Goal: Task Accomplishment & Management: Manage account settings

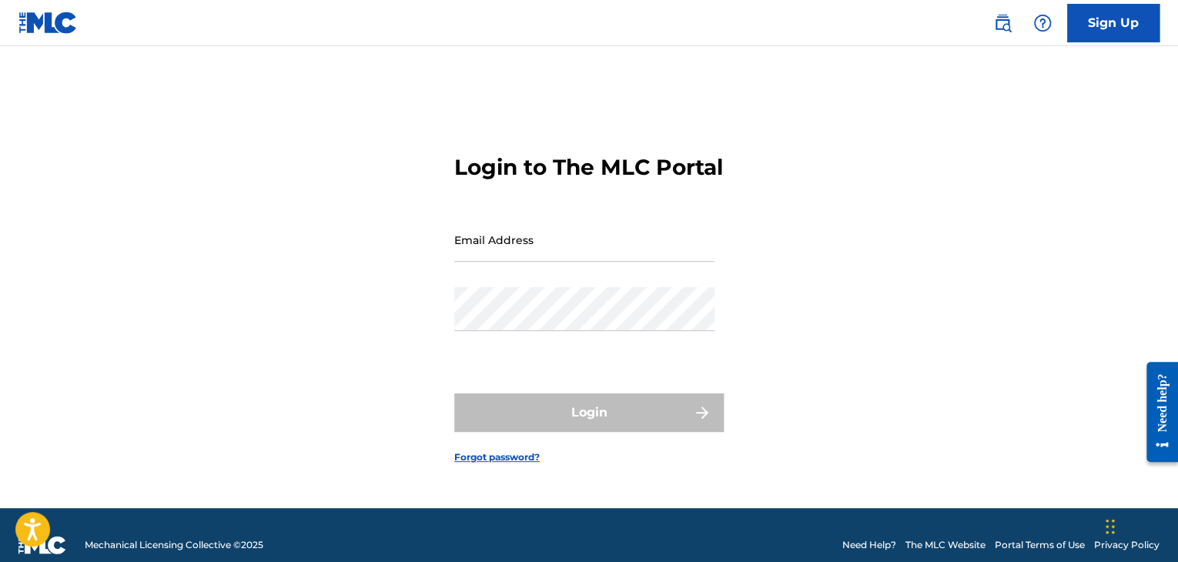
click at [494, 235] on input "Email Address" at bounding box center [584, 240] width 260 height 44
type input "[PERSON_NAME][EMAIL_ADDRESS][DOMAIN_NAME]"
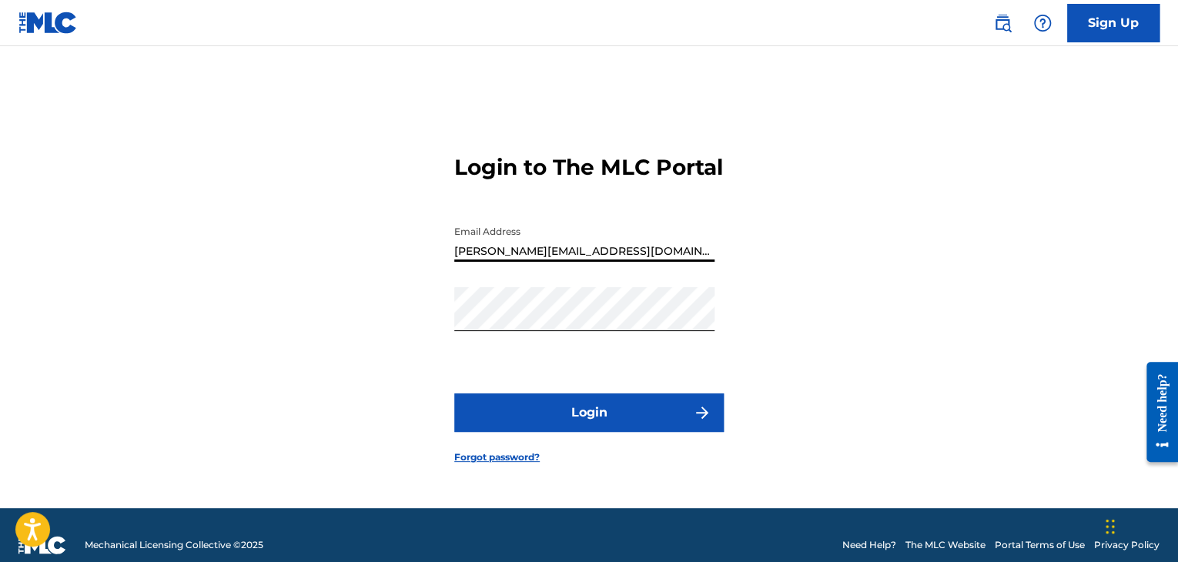
click at [454, 393] on button "Login" at bounding box center [589, 412] width 270 height 39
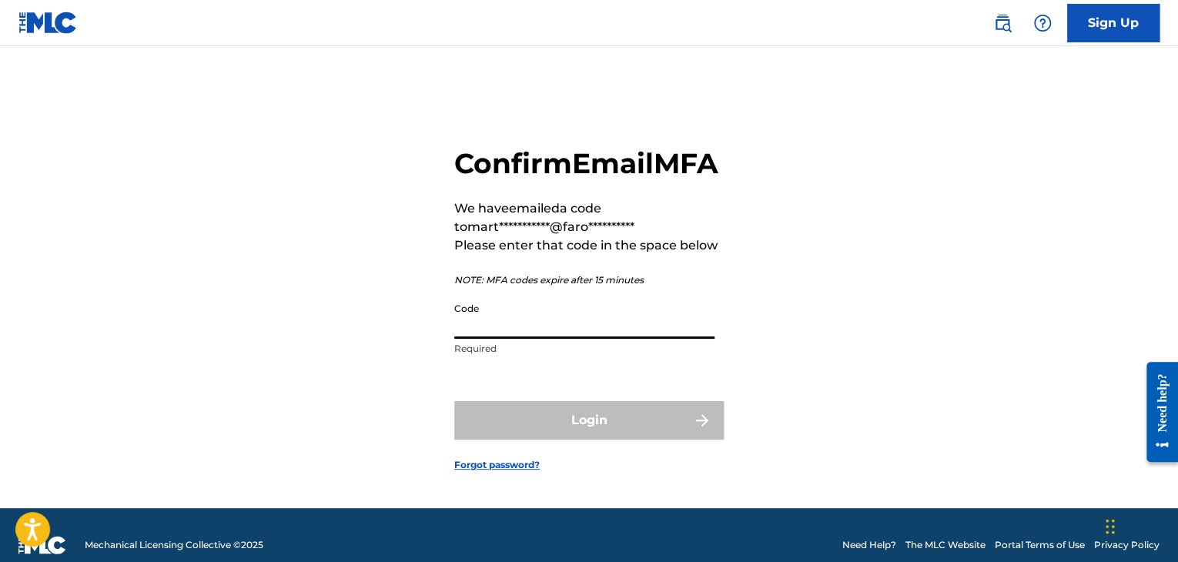
click at [547, 339] on input "Code" at bounding box center [584, 317] width 260 height 44
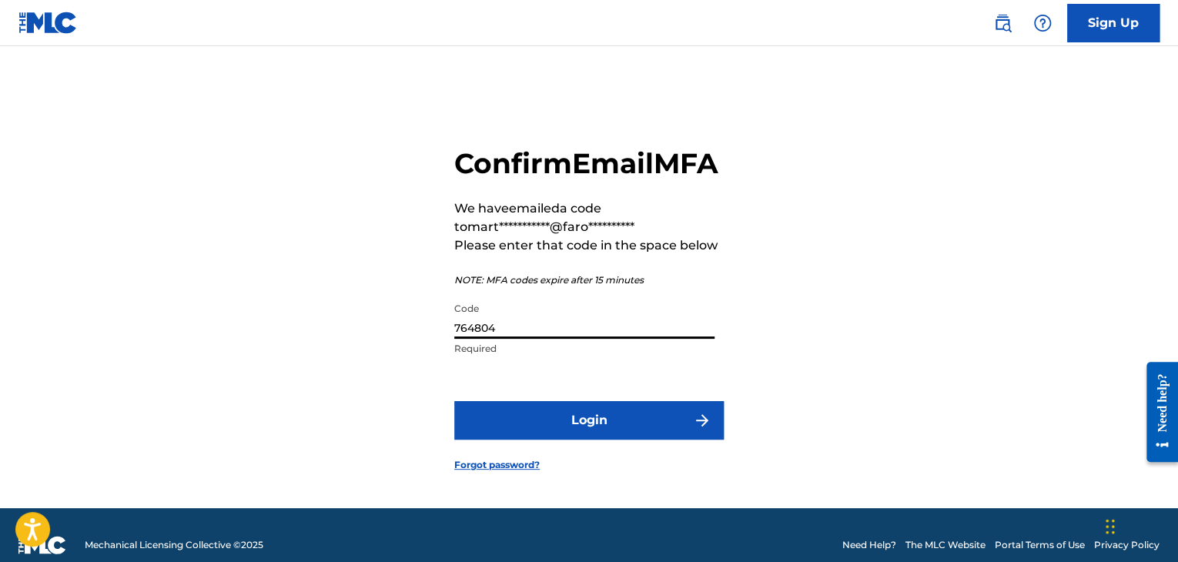
type input "764804"
click at [454, 401] on button "Login" at bounding box center [589, 420] width 270 height 39
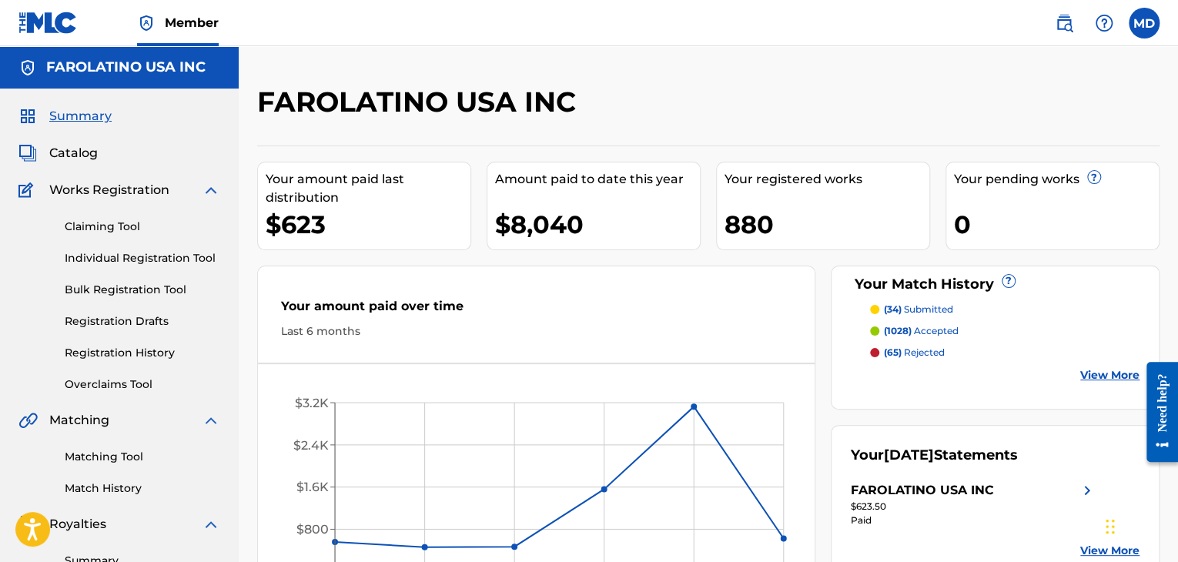
click at [23, 4] on link at bounding box center [47, 22] width 59 height 45
click at [172, 16] on span "Member" at bounding box center [192, 23] width 54 height 18
click at [1158, 28] on div "MD MD [PERSON_NAME] [PERSON_NAME][EMAIL_ADDRESS][DOMAIN_NAME] Notification Pref…" at bounding box center [1100, 23] width 120 height 31
click at [1153, 26] on label at bounding box center [1144, 23] width 31 height 31
click at [1144, 23] on input "MD [PERSON_NAME] [PERSON_NAME][EMAIL_ADDRESS][DOMAIN_NAME] Notification Prefere…" at bounding box center [1144, 23] width 0 height 0
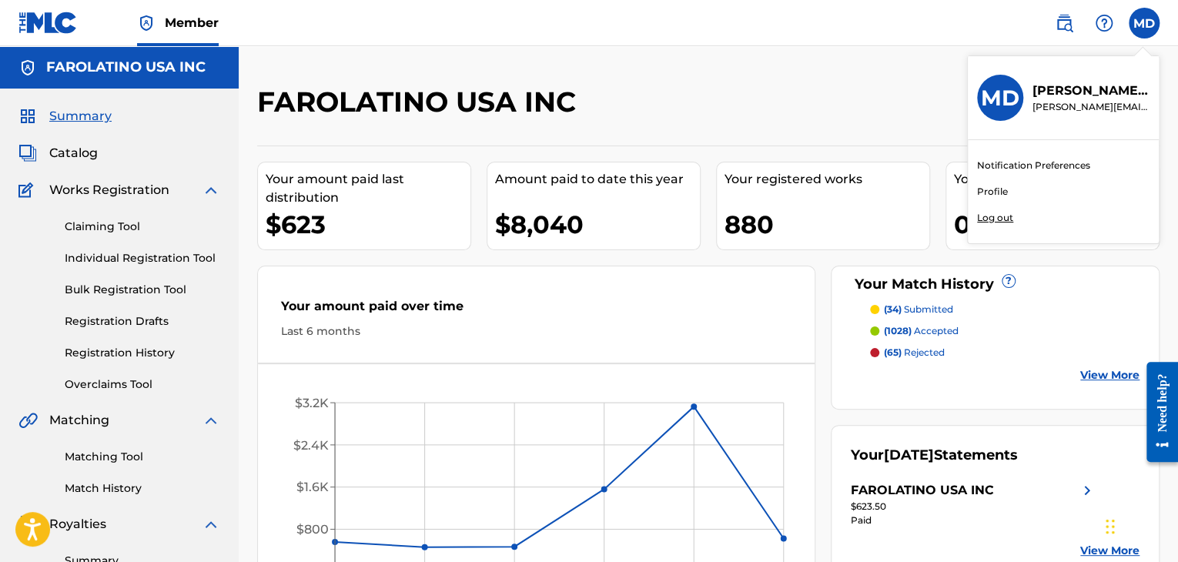
drag, startPoint x: 976, startPoint y: 84, endPoint x: 1001, endPoint y: 189, distance: 107.6
click at [1001, 189] on label "MD [PERSON_NAME] [PERSON_NAME][EMAIL_ADDRESS][DOMAIN_NAME] Notification Prefere…" at bounding box center [1063, 149] width 193 height 189
click at [1144, 23] on input "MD [PERSON_NAME] [PERSON_NAME][EMAIL_ADDRESS][DOMAIN_NAME] Notification Prefere…" at bounding box center [1144, 23] width 0 height 0
click at [1001, 189] on link "Profile" at bounding box center [992, 192] width 31 height 14
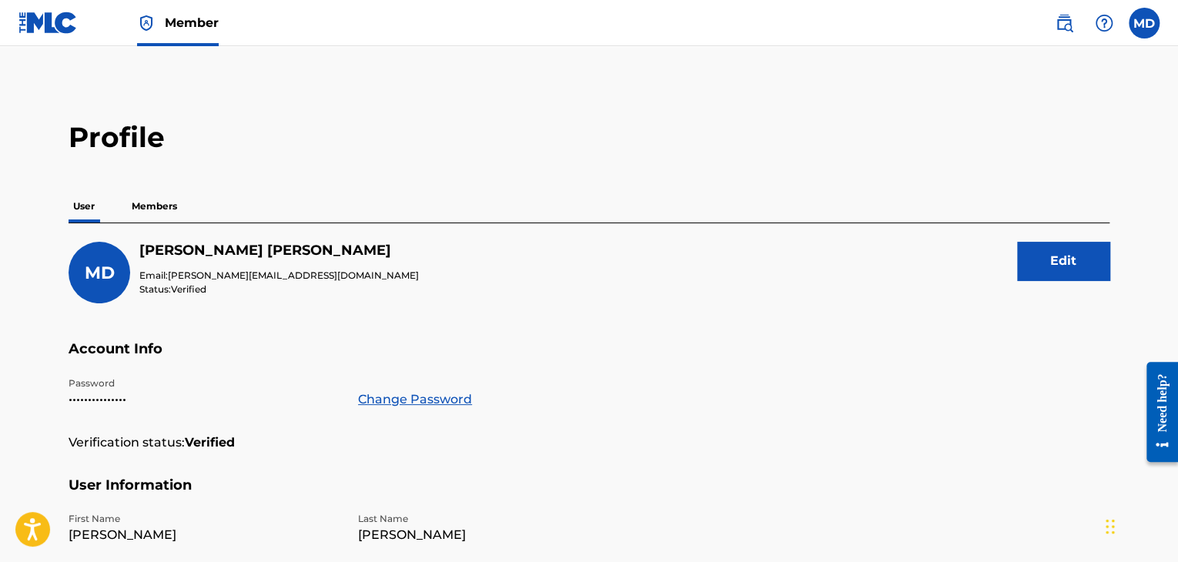
click at [176, 22] on span "Member" at bounding box center [192, 23] width 54 height 18
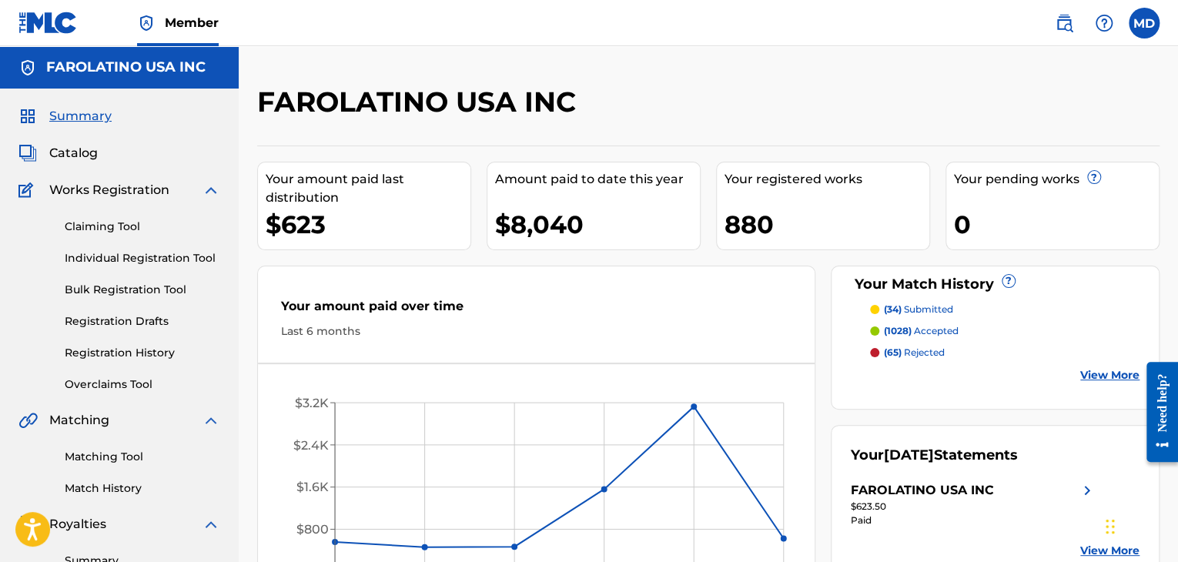
click at [1141, 25] on label at bounding box center [1144, 23] width 31 height 31
click at [1144, 23] on input "MD [PERSON_NAME] [PERSON_NAME][EMAIL_ADDRESS][DOMAIN_NAME] Notification Prefere…" at bounding box center [1144, 23] width 0 height 0
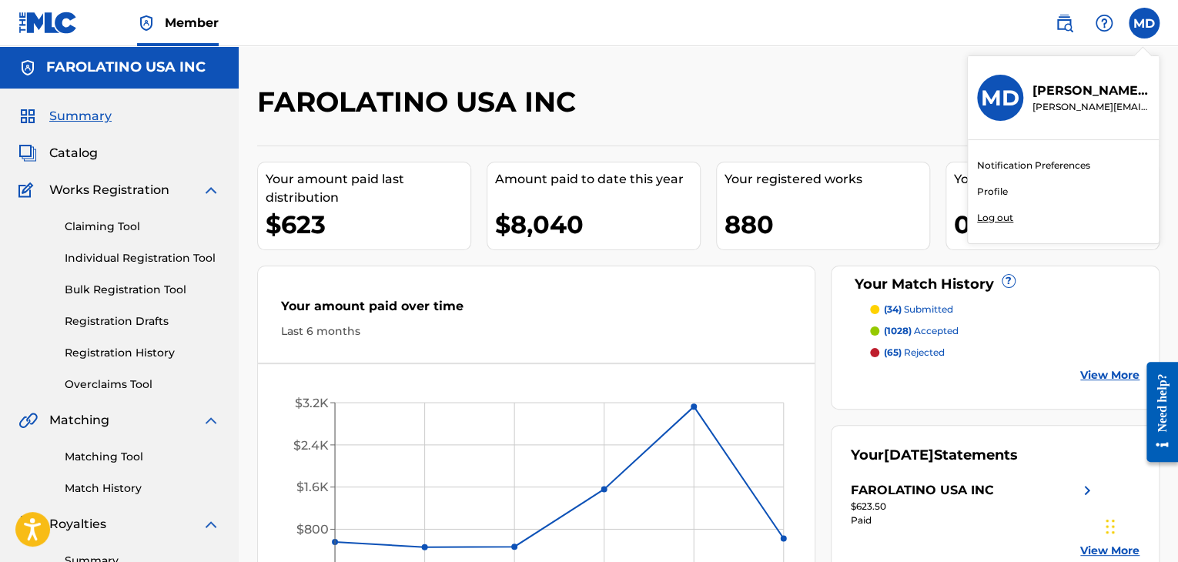
click at [999, 192] on link "Profile" at bounding box center [992, 192] width 31 height 14
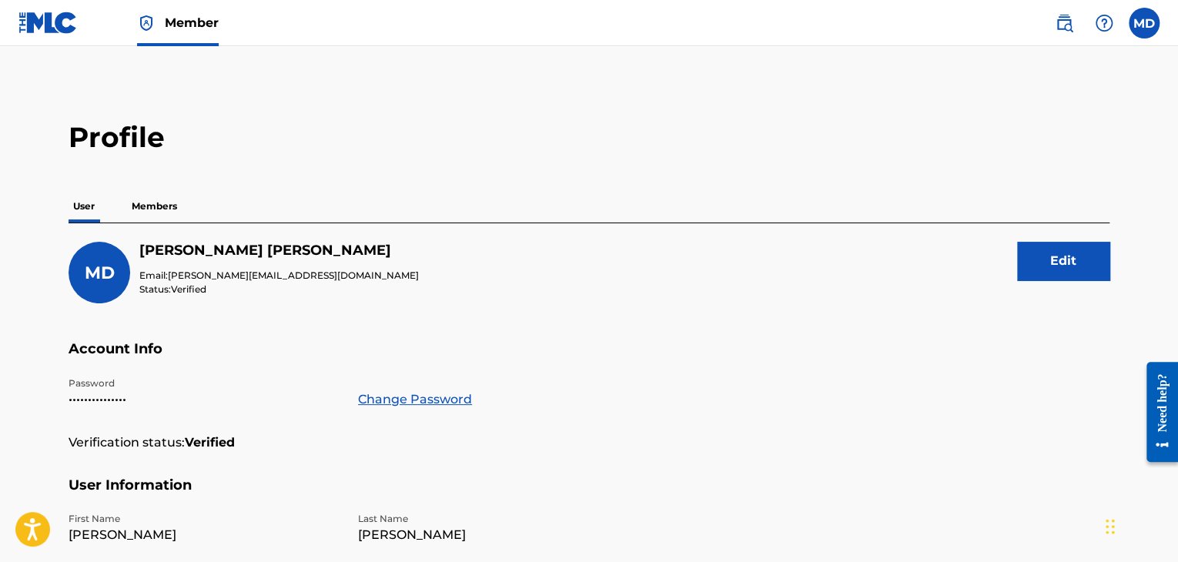
click at [160, 212] on p "Members" at bounding box center [154, 206] width 55 height 32
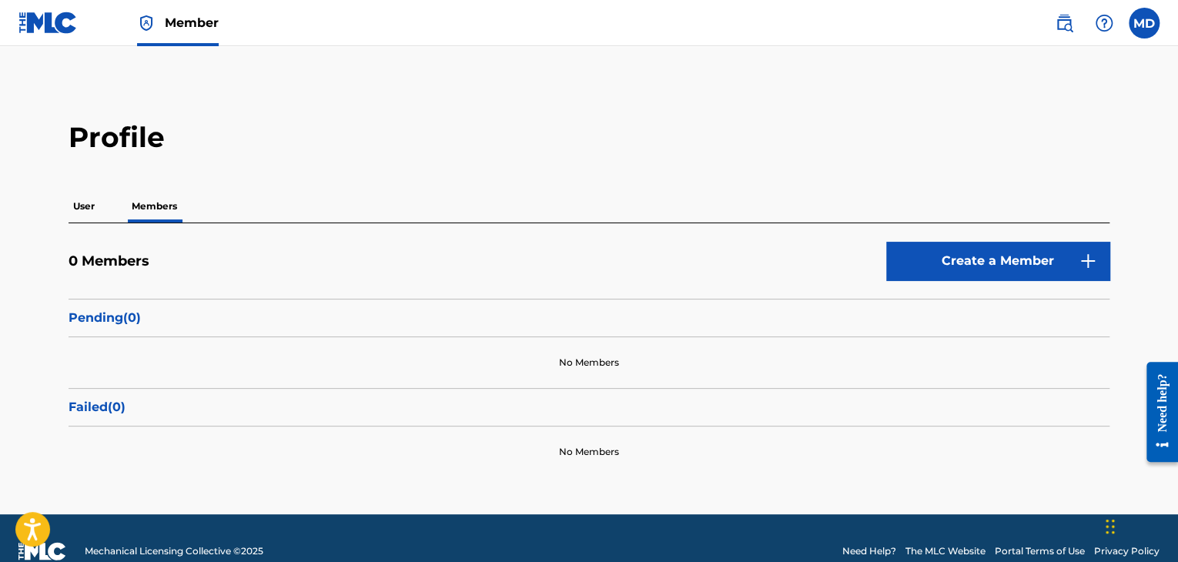
click at [47, 20] on img at bounding box center [47, 23] width 59 height 22
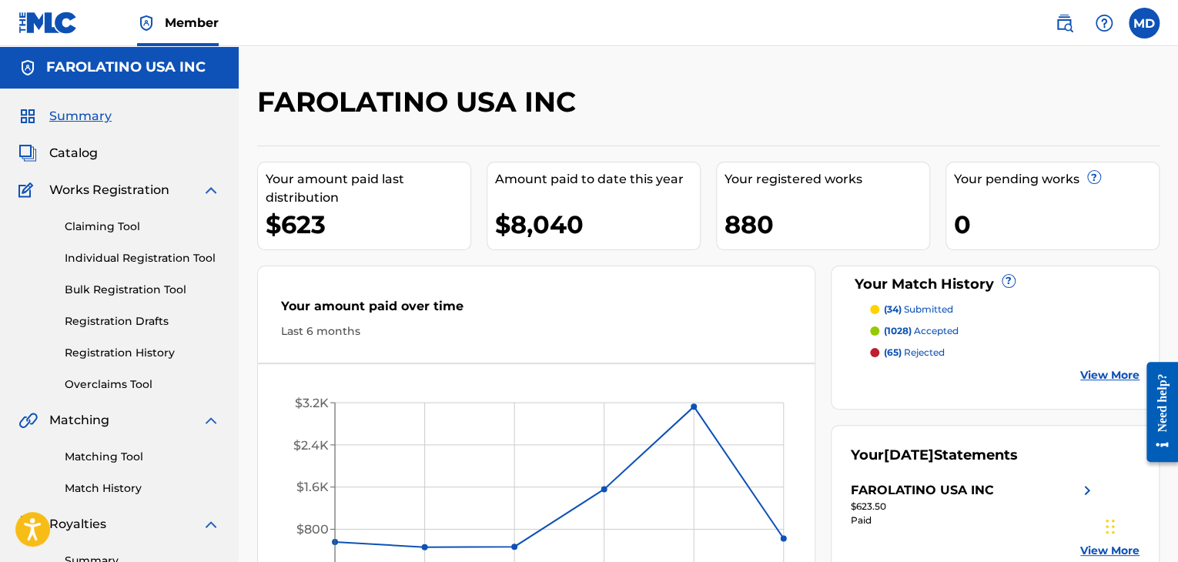
click at [206, 25] on span "Member" at bounding box center [192, 23] width 54 height 18
click at [1153, 16] on label at bounding box center [1144, 23] width 31 height 31
click at [1144, 23] on input "MD [PERSON_NAME] [PERSON_NAME][EMAIL_ADDRESS][DOMAIN_NAME] Notification Prefere…" at bounding box center [1144, 23] width 0 height 0
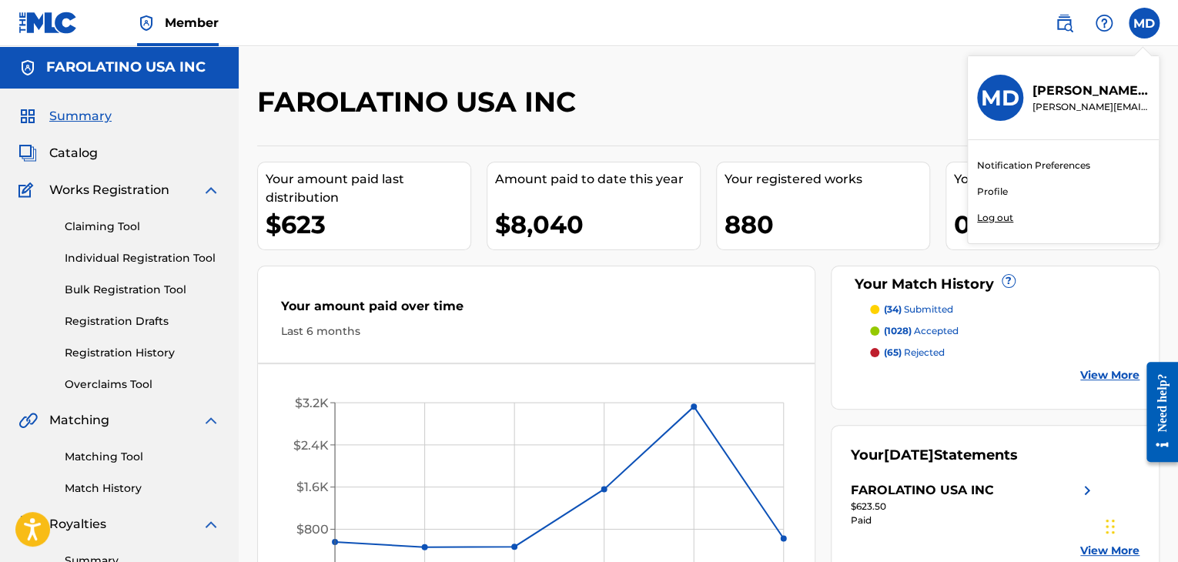
click at [78, 146] on span "Catalog" at bounding box center [73, 153] width 49 height 18
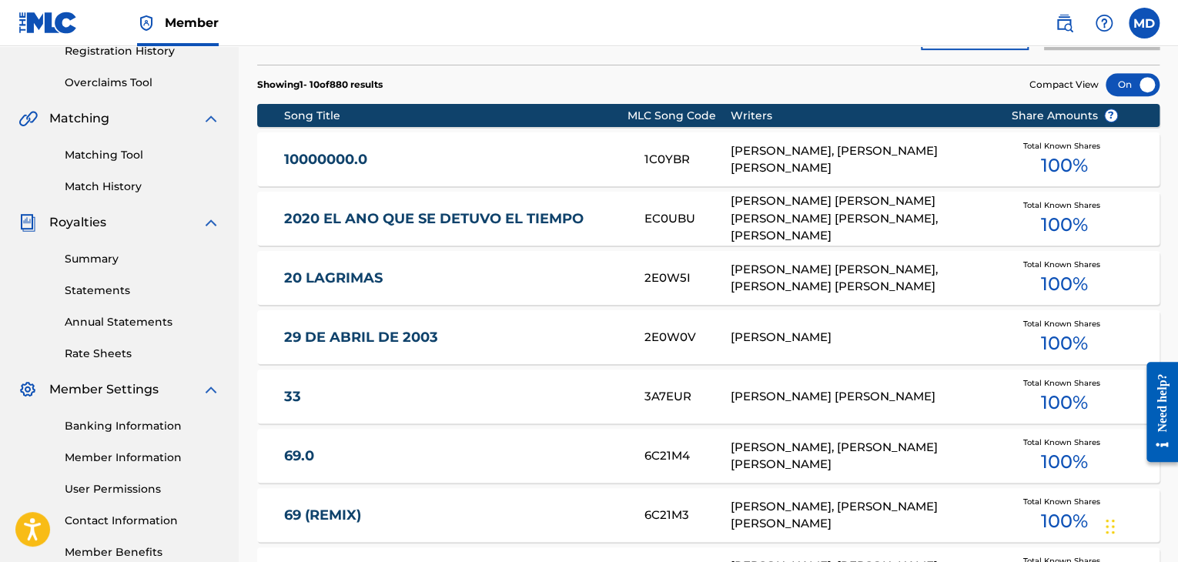
scroll to position [304, 0]
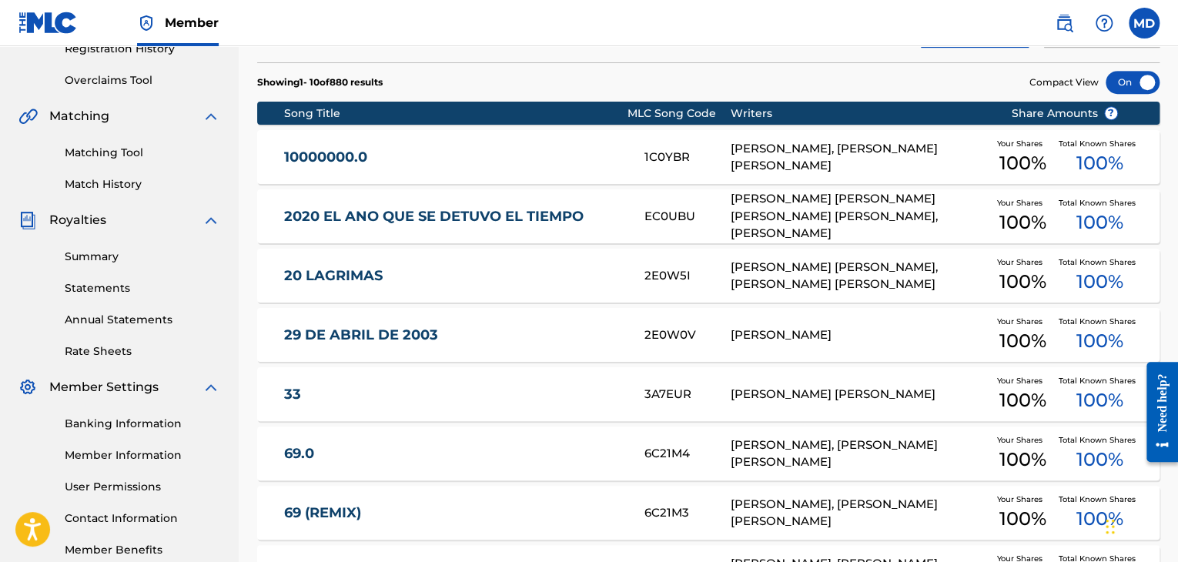
click at [139, 460] on link "Member Information" at bounding box center [143, 455] width 156 height 16
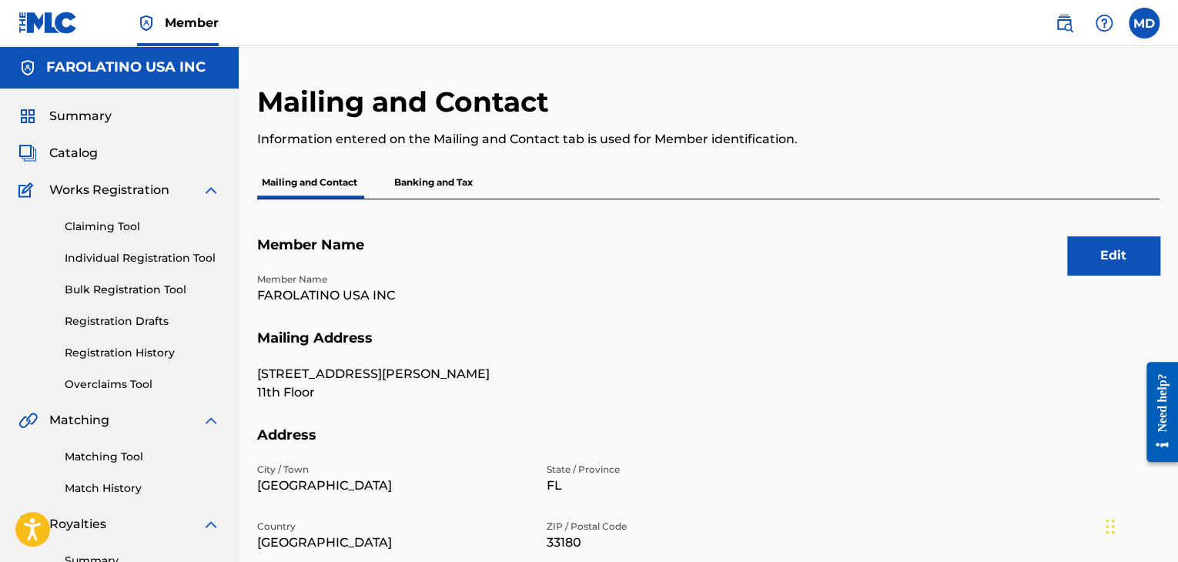
scroll to position [72, 0]
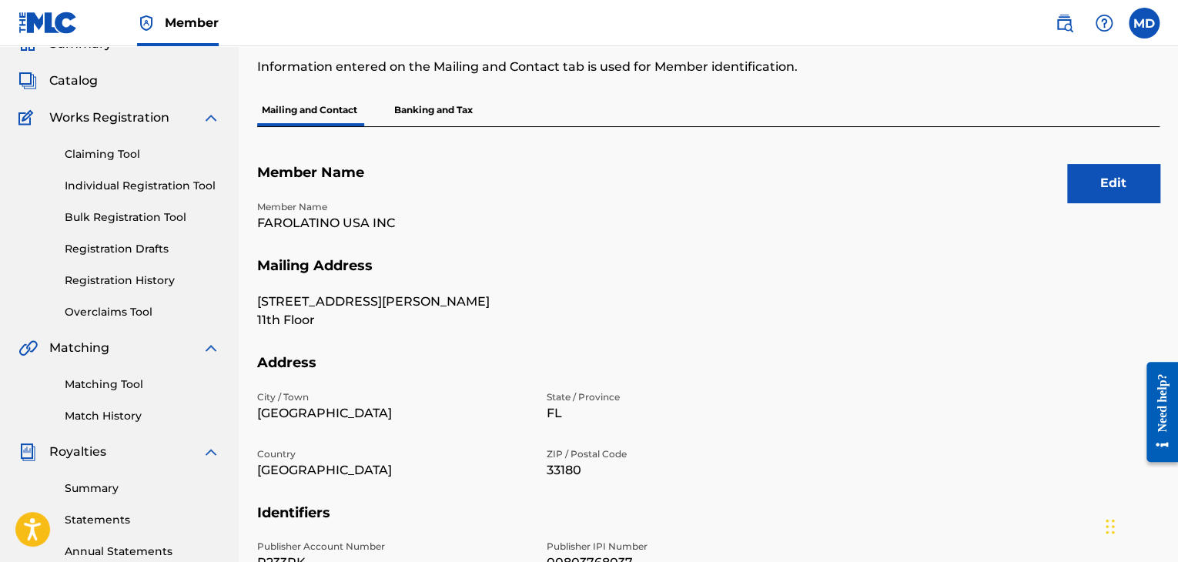
click at [99, 549] on link "Annual Statements" at bounding box center [143, 552] width 156 height 16
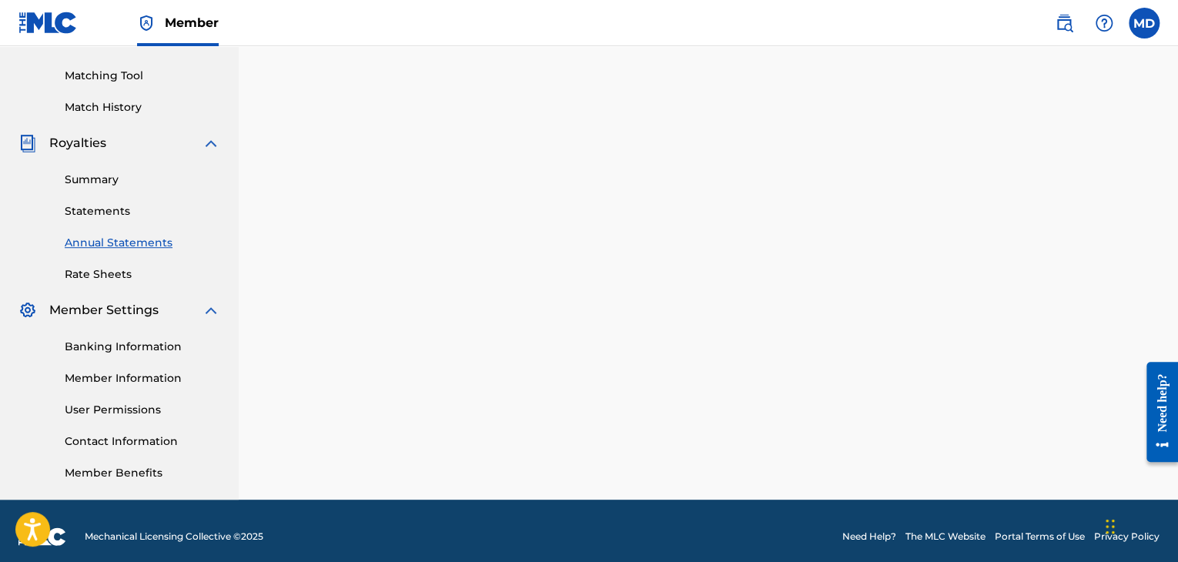
scroll to position [387, 0]
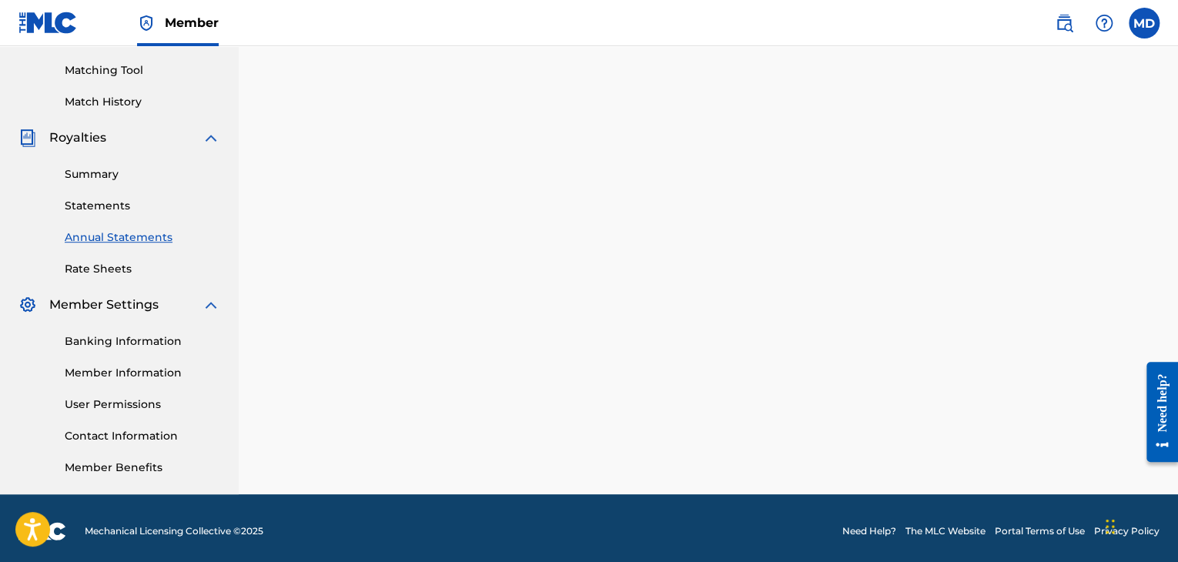
click at [151, 440] on link "Contact Information" at bounding box center [143, 436] width 156 height 16
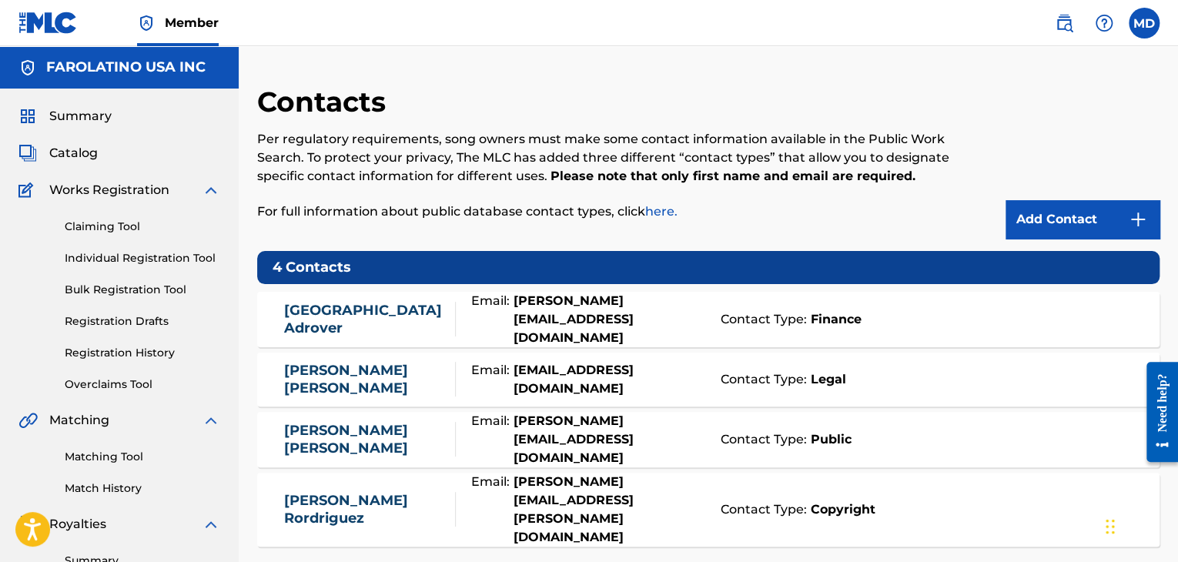
click at [80, 149] on span "Catalog" at bounding box center [73, 153] width 49 height 18
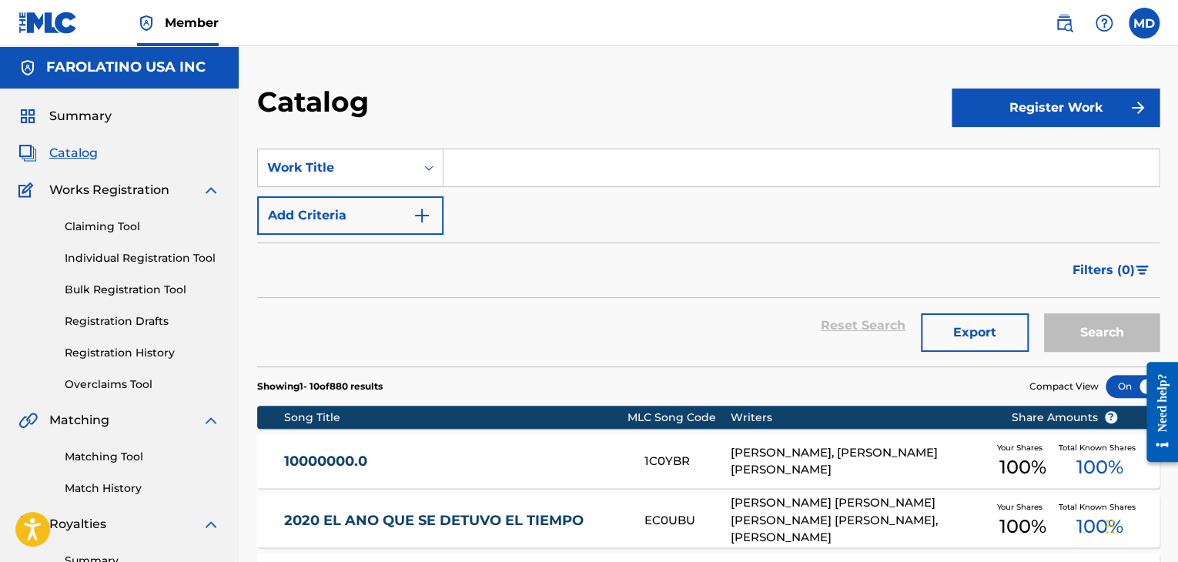
click at [139, 246] on div "Claiming Tool Individual Registration Tool Bulk Registration Tool Registration …" at bounding box center [119, 295] width 202 height 193
click at [139, 250] on link "Individual Registration Tool" at bounding box center [143, 258] width 156 height 16
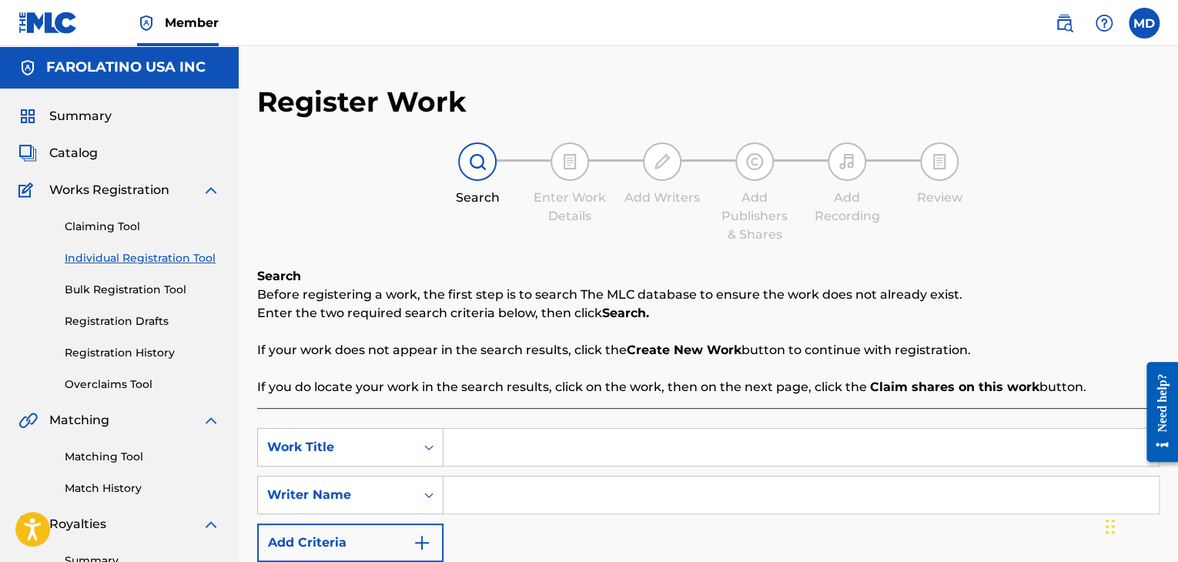
click at [1156, 28] on label at bounding box center [1144, 23] width 31 height 31
click at [1144, 23] on input "MD [PERSON_NAME] [PERSON_NAME][EMAIL_ADDRESS][DOMAIN_NAME] Notification Prefere…" at bounding box center [1144, 23] width 0 height 0
click at [1156, 28] on div "MD MD [PERSON_NAME] [PERSON_NAME][EMAIL_ADDRESS][DOMAIN_NAME] Notification Pref…" at bounding box center [1144, 23] width 31 height 31
click at [1156, 28] on label at bounding box center [1144, 23] width 31 height 31
click at [1144, 23] on input "MD [PERSON_NAME] [PERSON_NAME][EMAIL_ADDRESS][DOMAIN_NAME] Notification Prefere…" at bounding box center [1144, 23] width 0 height 0
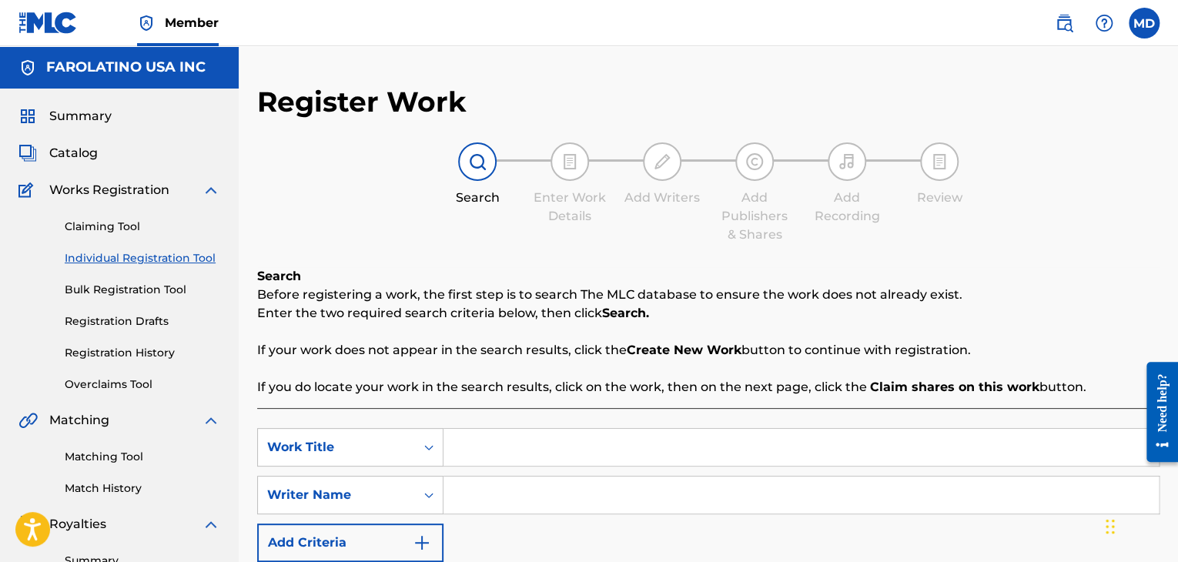
click at [1156, 28] on div "MD MD [PERSON_NAME] [PERSON_NAME][EMAIL_ADDRESS][DOMAIN_NAME] Notification Pref…" at bounding box center [1144, 23] width 31 height 31
click at [1143, 16] on label at bounding box center [1144, 23] width 31 height 31
click at [1144, 23] on input "MD [PERSON_NAME] [PERSON_NAME][EMAIL_ADDRESS][DOMAIN_NAME] Notification Prefere…" at bounding box center [1144, 23] width 0 height 0
click at [1140, 23] on div "MD MD [PERSON_NAME] [PERSON_NAME][EMAIL_ADDRESS][DOMAIN_NAME] Notification Pref…" at bounding box center [1144, 23] width 31 height 31
click at [1144, 26] on label at bounding box center [1144, 23] width 31 height 31
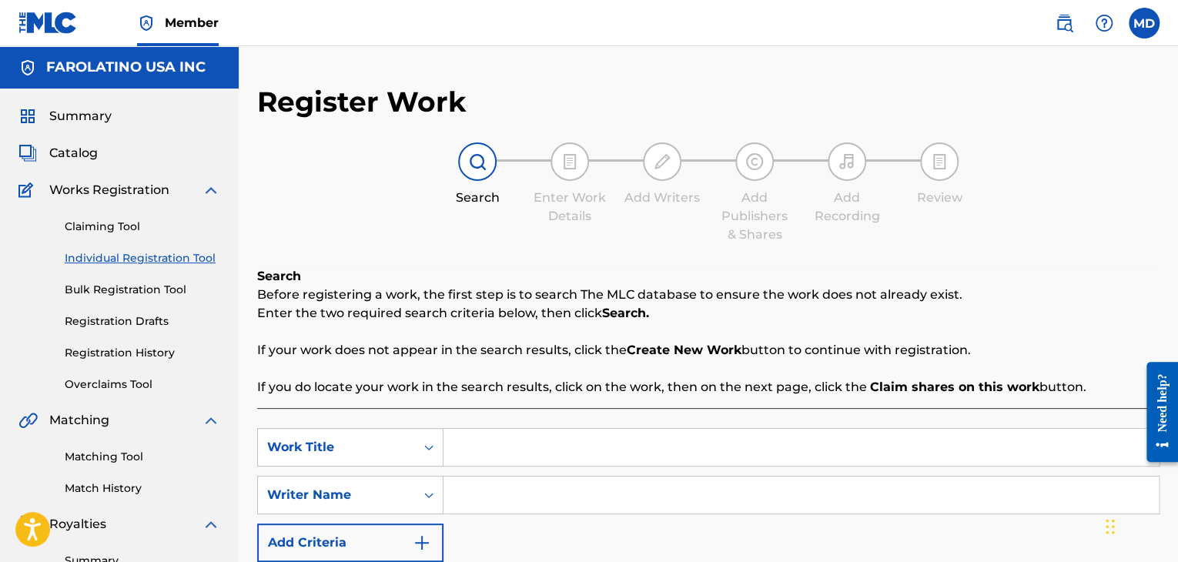
click at [1144, 23] on input "MD [PERSON_NAME] [PERSON_NAME][EMAIL_ADDRESS][DOMAIN_NAME] Notification Prefere…" at bounding box center [1144, 23] width 0 height 0
click at [983, 195] on link "Profile" at bounding box center [992, 192] width 31 height 14
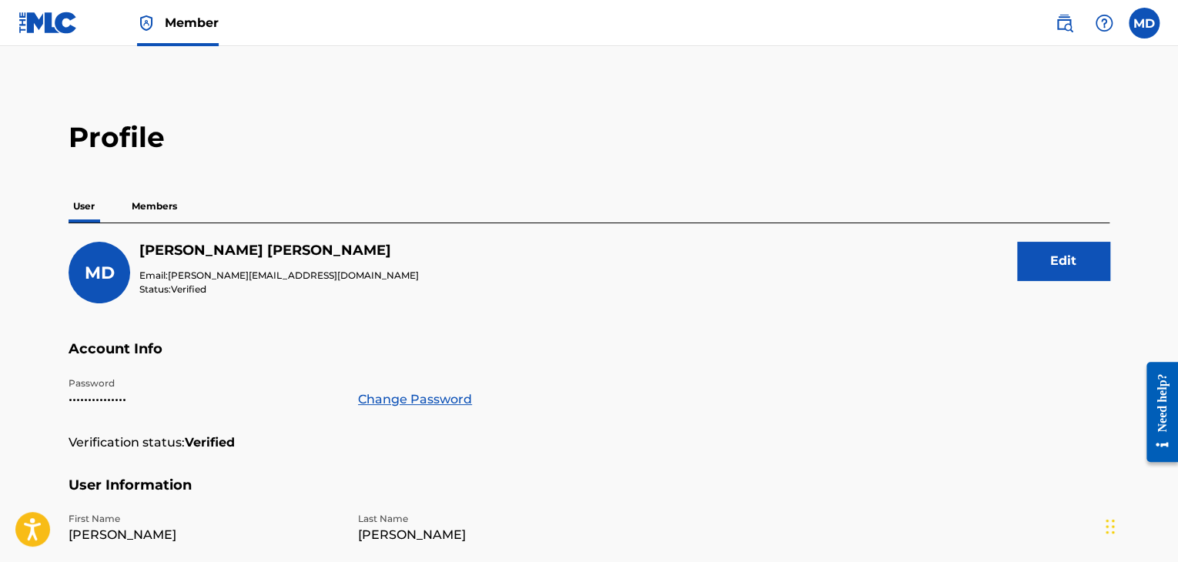
click at [145, 208] on p "Members" at bounding box center [154, 206] width 55 height 32
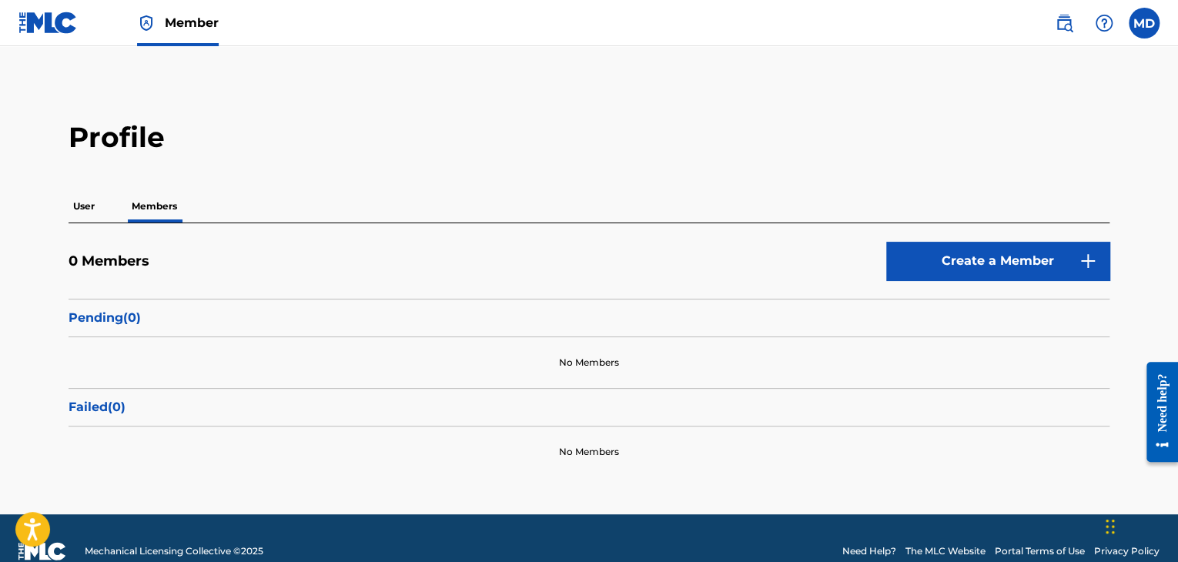
click at [927, 280] on link "Create a Member" at bounding box center [997, 261] width 223 height 39
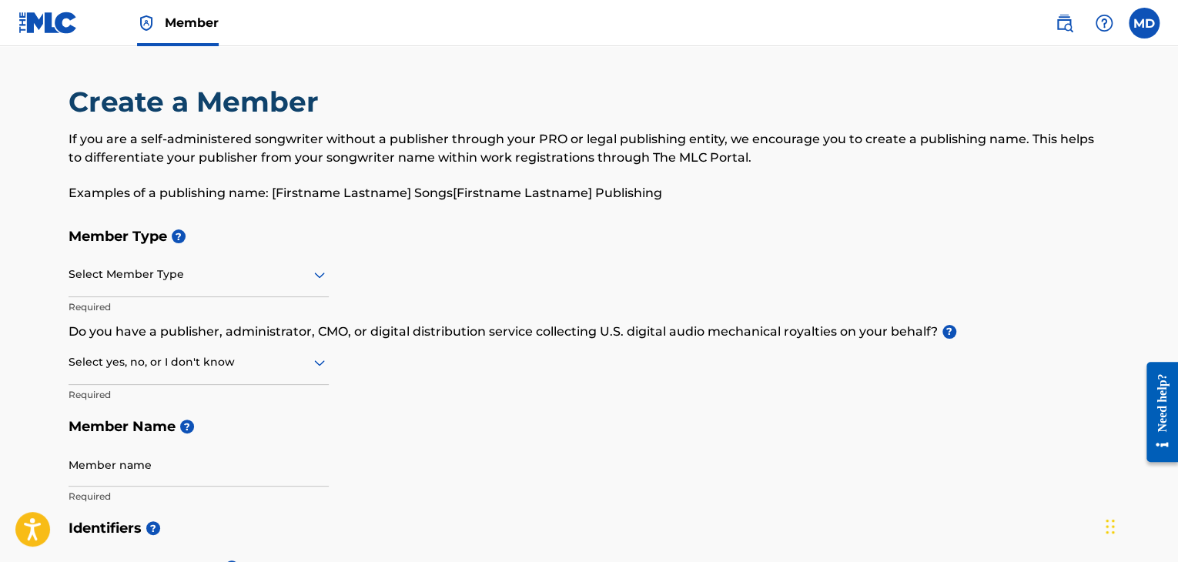
click at [252, 272] on div at bounding box center [199, 274] width 260 height 19
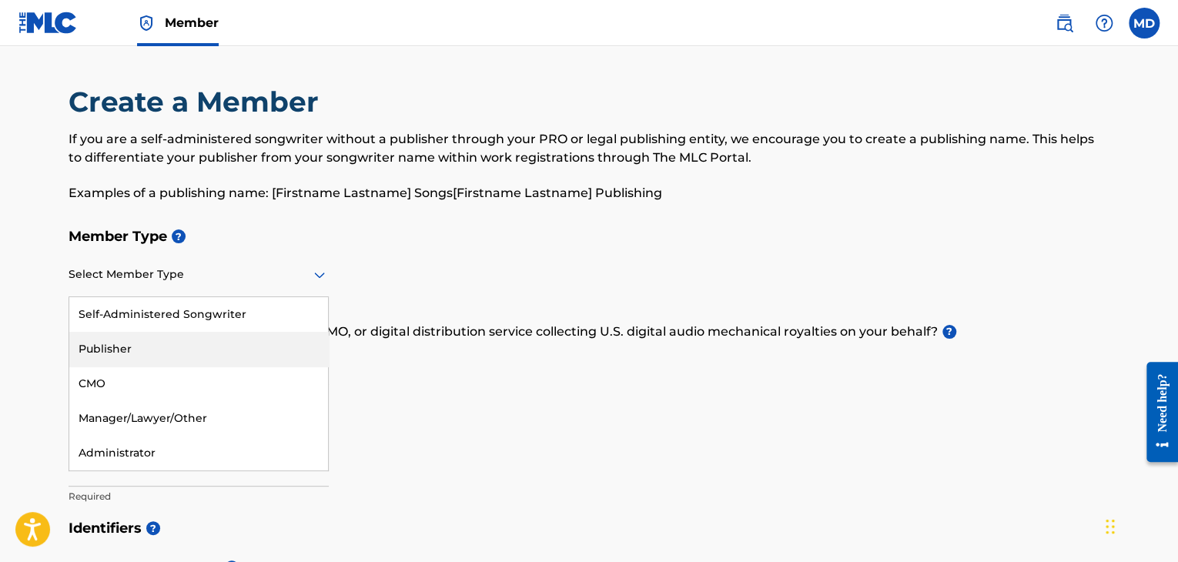
click at [262, 354] on div "Publisher" at bounding box center [198, 349] width 259 height 35
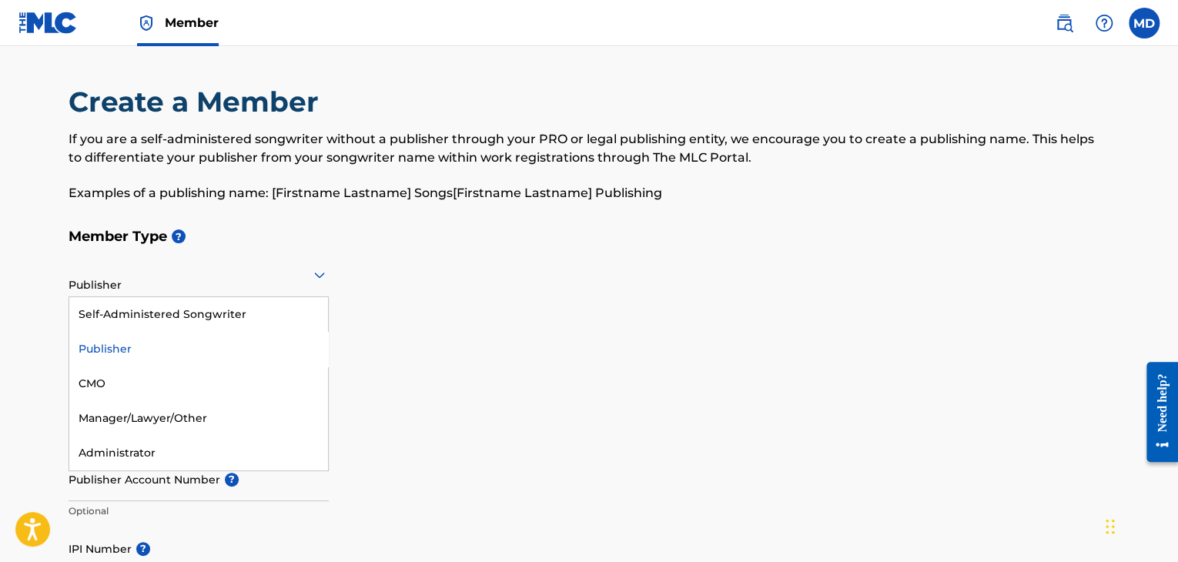
click at [286, 280] on div at bounding box center [199, 274] width 260 height 19
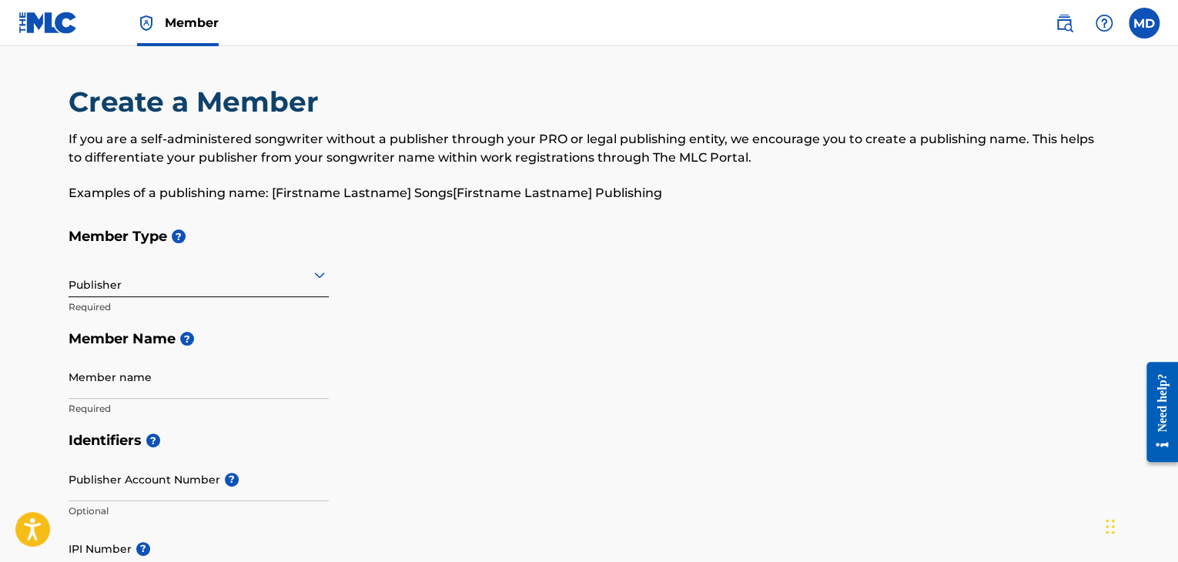
click at [286, 280] on div at bounding box center [199, 274] width 260 height 19
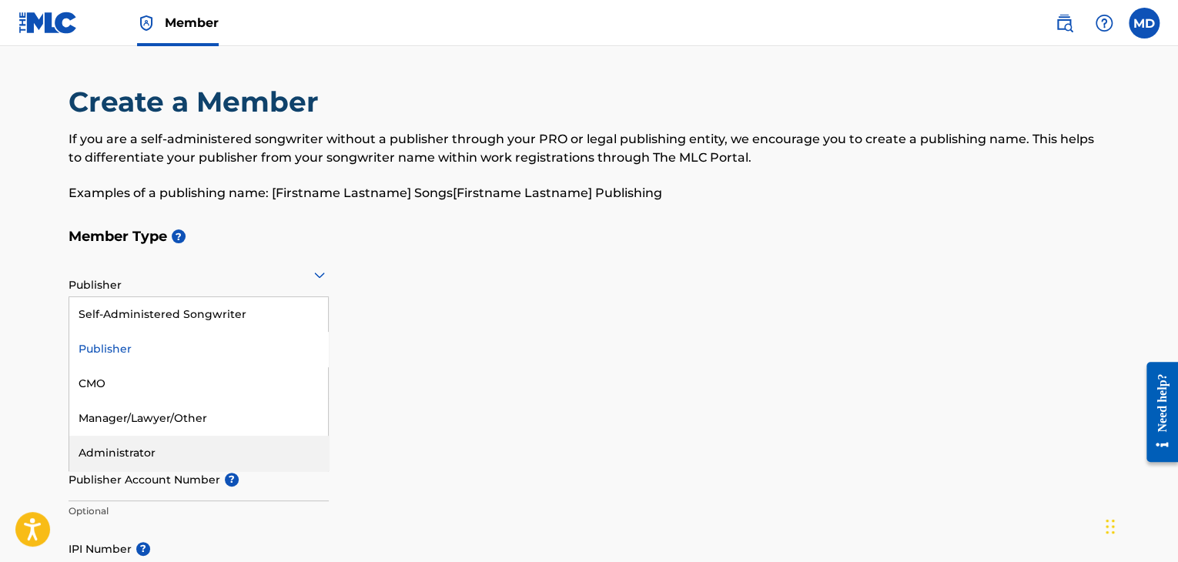
click at [166, 447] on div "Administrator" at bounding box center [198, 453] width 259 height 35
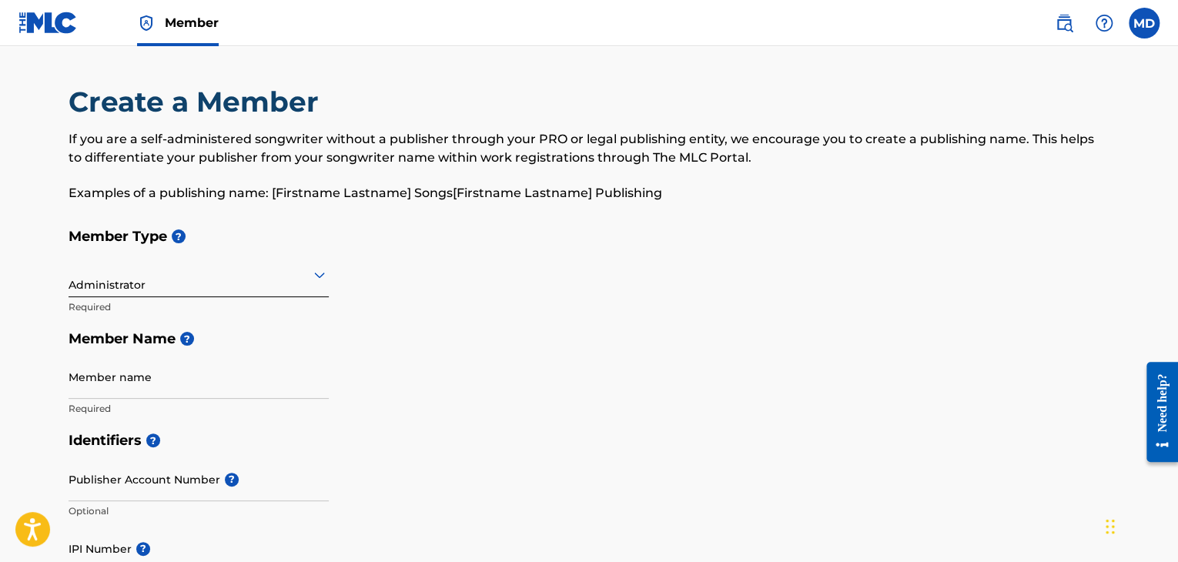
click at [214, 278] on div at bounding box center [199, 274] width 260 height 19
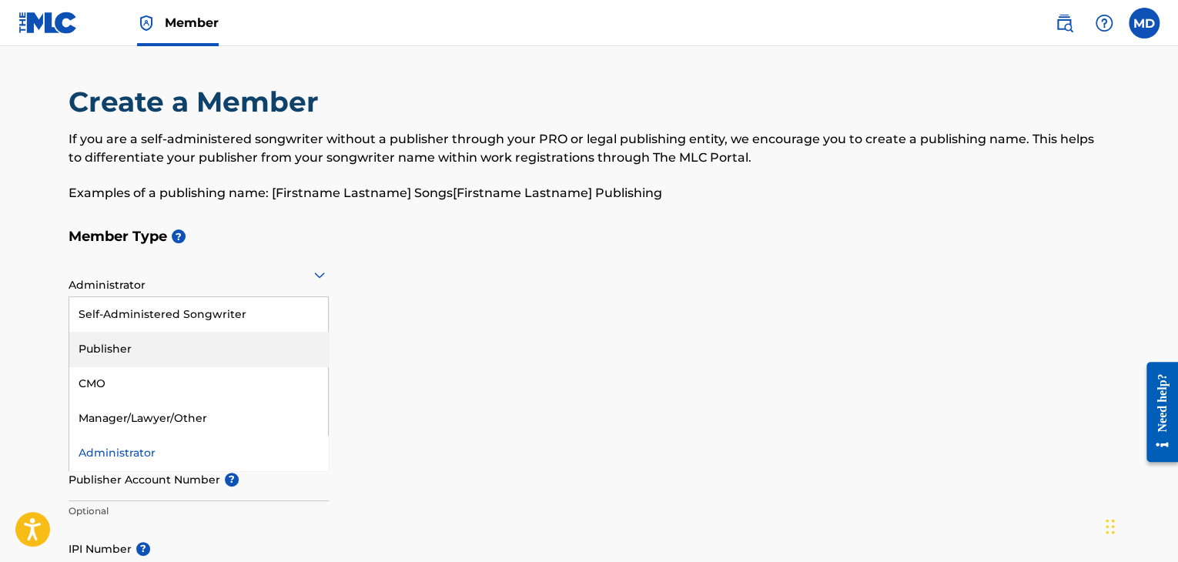
click at [178, 349] on div "Publisher" at bounding box center [198, 349] width 259 height 35
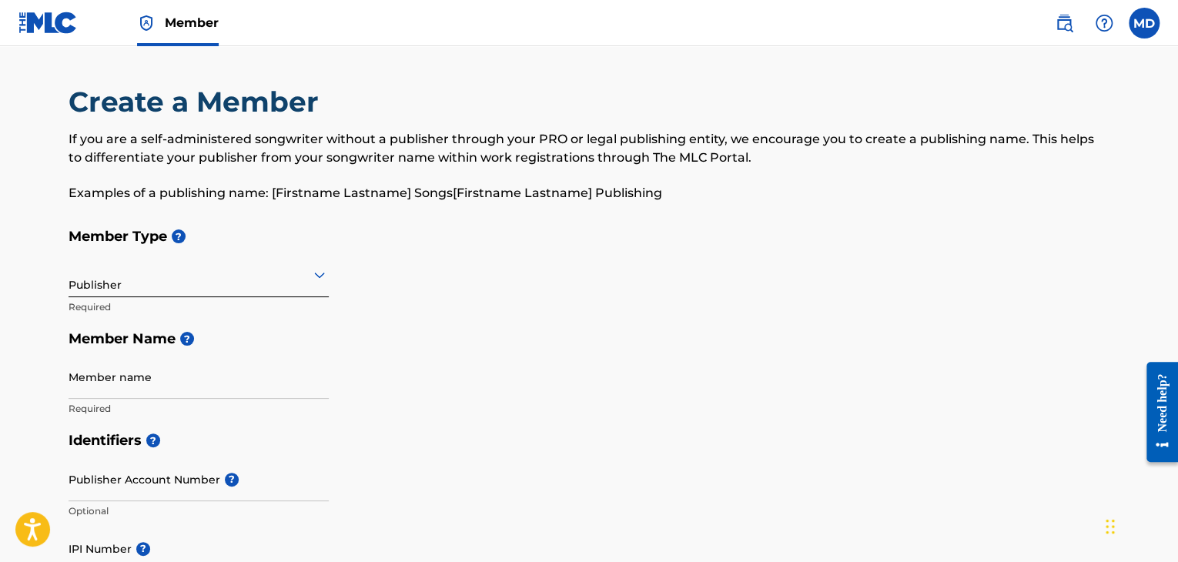
click at [159, 22] on link "Member" at bounding box center [178, 22] width 82 height 45
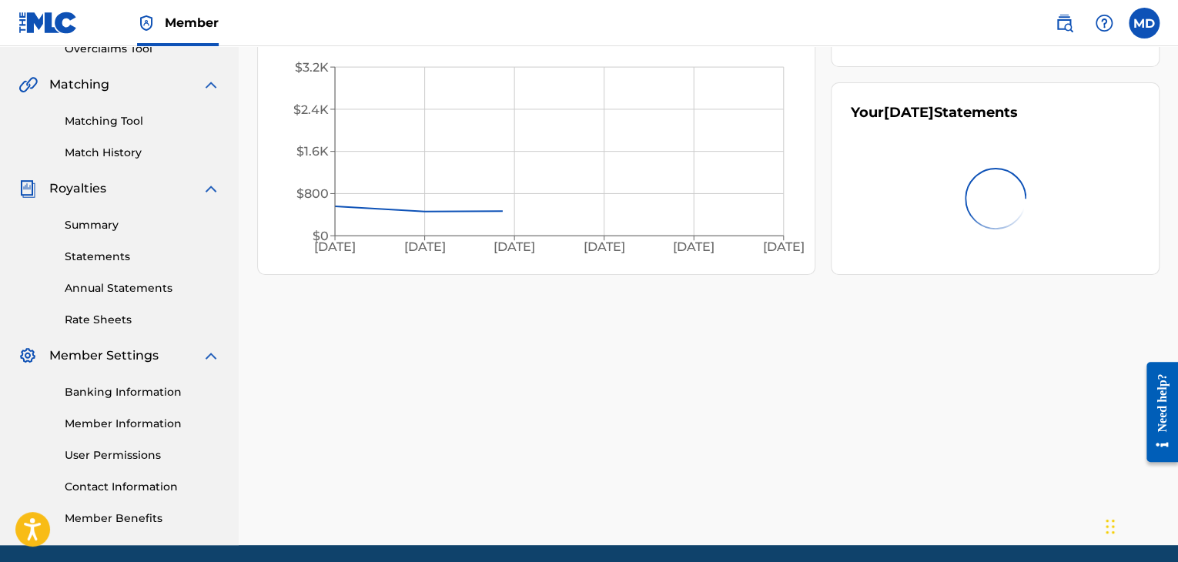
scroll to position [393, 0]
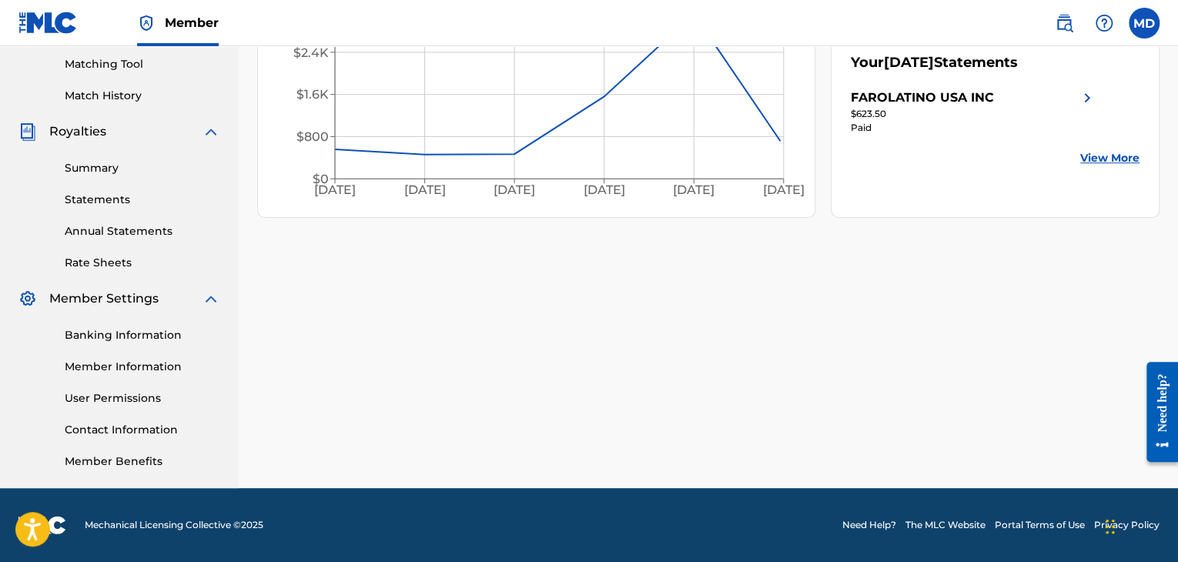
click at [122, 388] on div "Banking Information Member Information User Permissions Contact Information Mem…" at bounding box center [119, 389] width 202 height 162
click at [122, 391] on link "User Permissions" at bounding box center [143, 398] width 156 height 16
